Goal: Download file/media

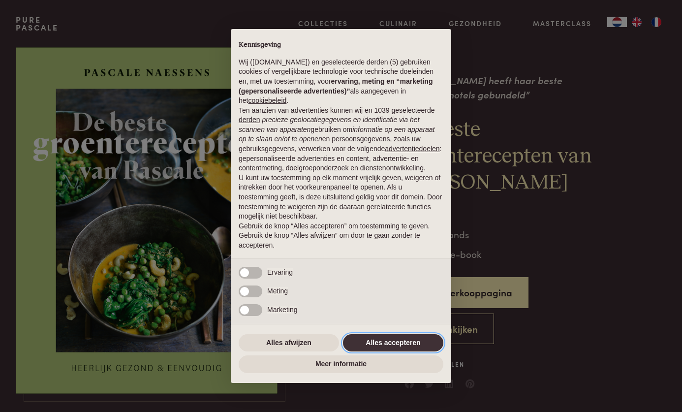
click at [402, 349] on button "Alles accepteren" at bounding box center [393, 343] width 100 height 18
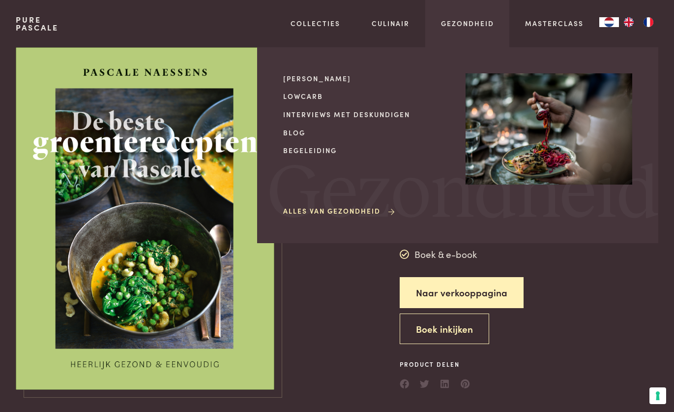
click at [328, 208] on link "Alles van Gezondheid" at bounding box center [339, 211] width 113 height 10
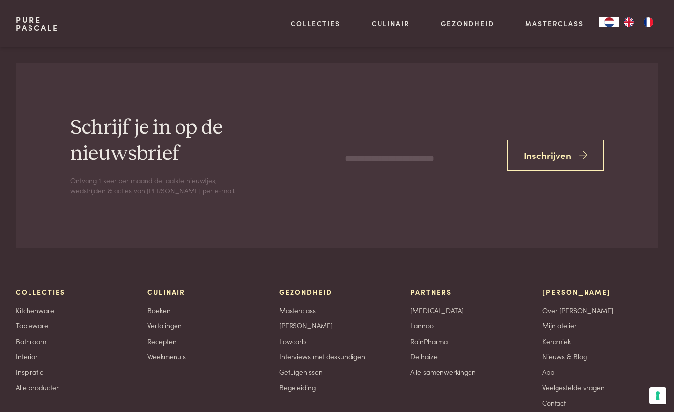
scroll to position [2162, 0]
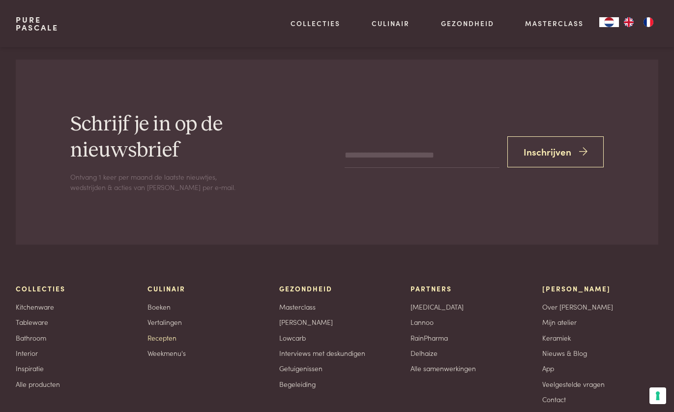
click at [164, 343] on link "Recepten" at bounding box center [162, 337] width 29 height 10
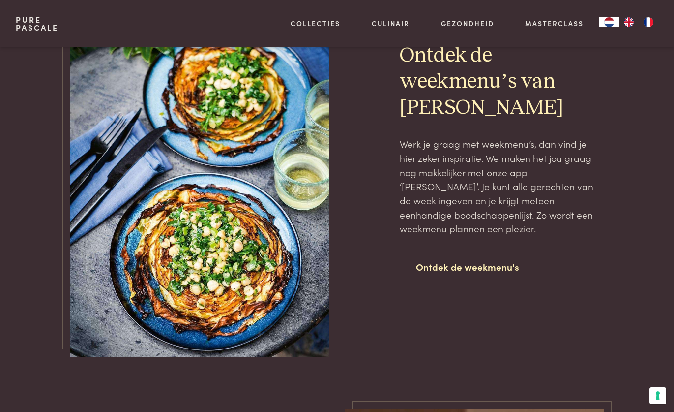
scroll to position [2113, 0]
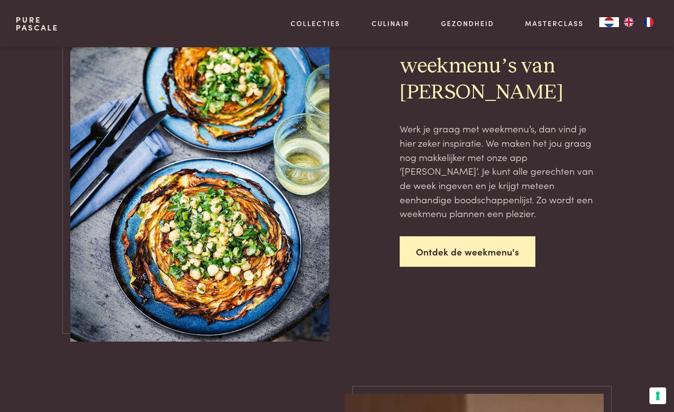
click at [424, 239] on link "Ontdek de weekmenu's" at bounding box center [468, 251] width 136 height 31
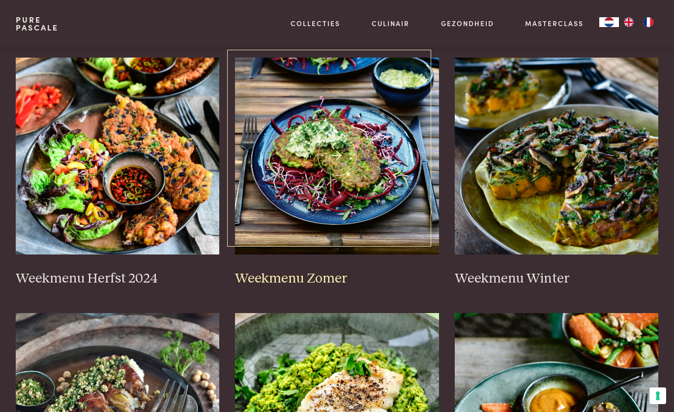
scroll to position [217, 0]
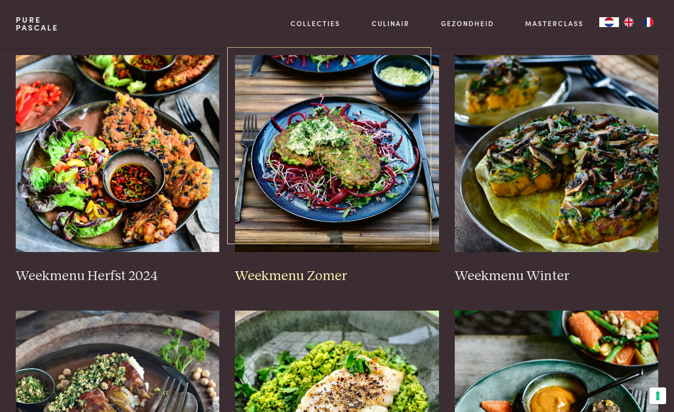
click at [352, 199] on img at bounding box center [337, 153] width 204 height 197
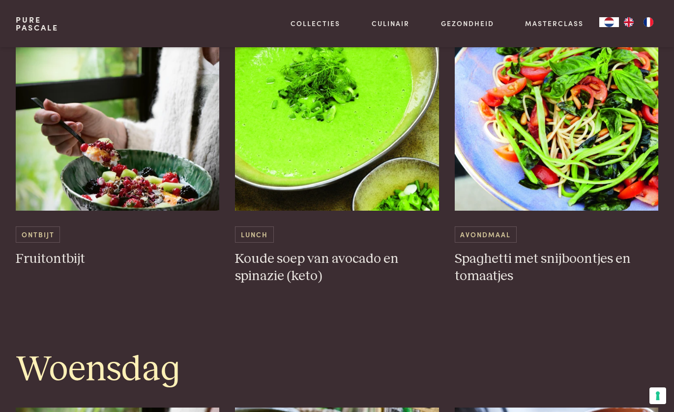
scroll to position [995, 0]
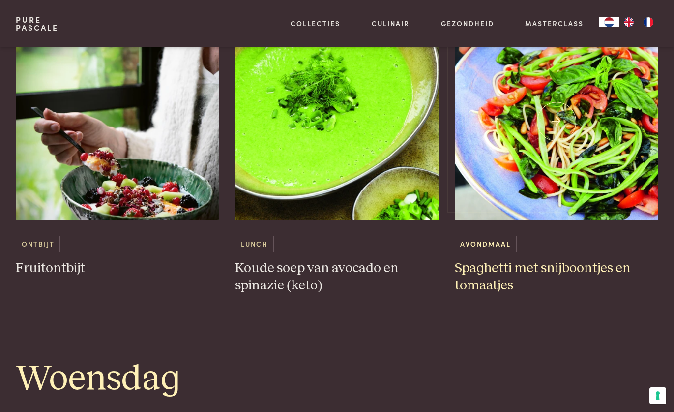
click at [503, 243] on span "Avondmaal" at bounding box center [486, 244] width 62 height 16
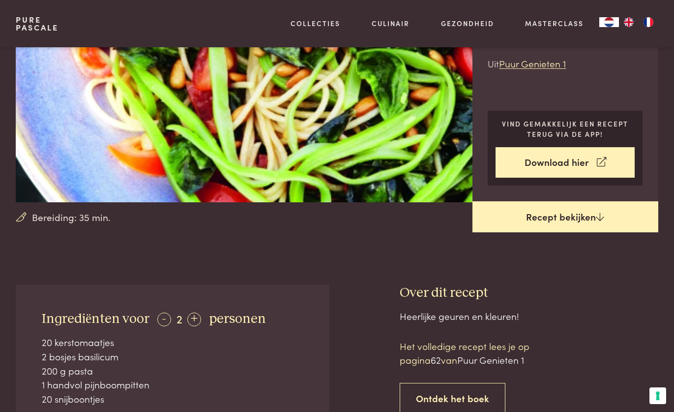
scroll to position [133, 0]
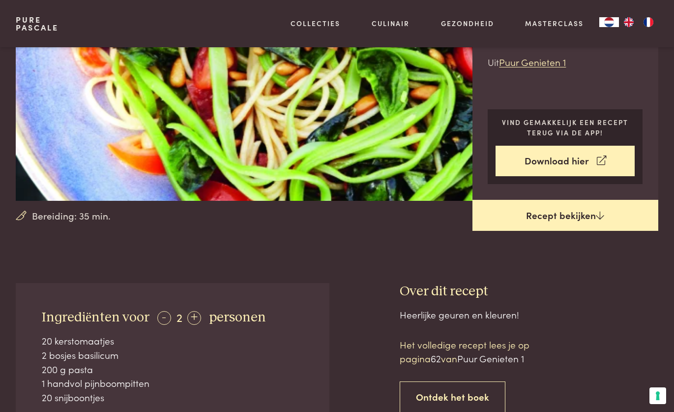
click at [542, 214] on link "Recept bekijken" at bounding box center [566, 215] width 186 height 31
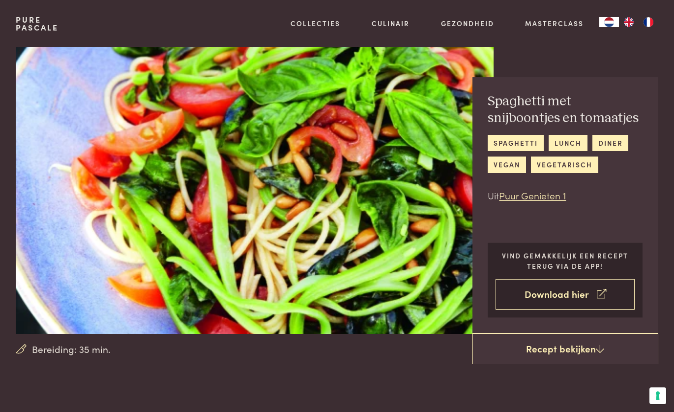
click at [550, 298] on link "Download hier" at bounding box center [565, 294] width 139 height 31
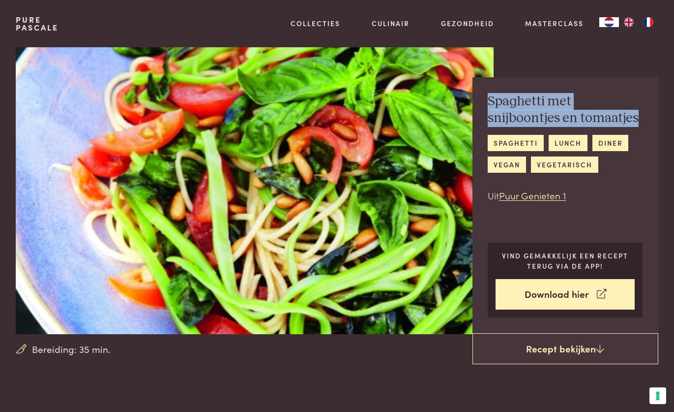
drag, startPoint x: 638, startPoint y: 117, endPoint x: 486, endPoint y: 98, distance: 153.7
click at [486, 98] on div "Spaghetti met snijboontjes en tomaatjes spaghetti lunch diner vegan vegetarisch…" at bounding box center [566, 205] width 186 height 256
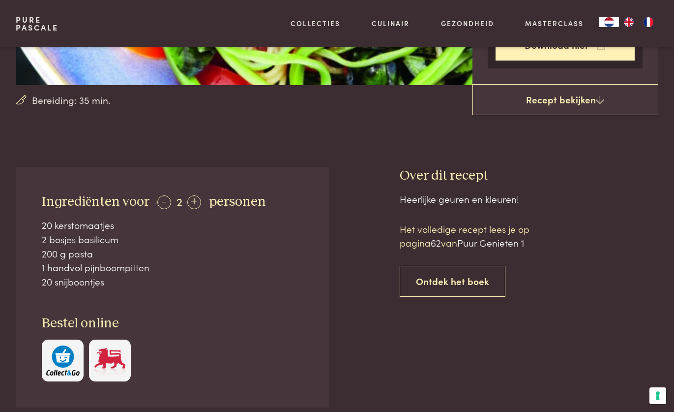
scroll to position [250, 0]
